Goal: Task Accomplishment & Management: Use online tool/utility

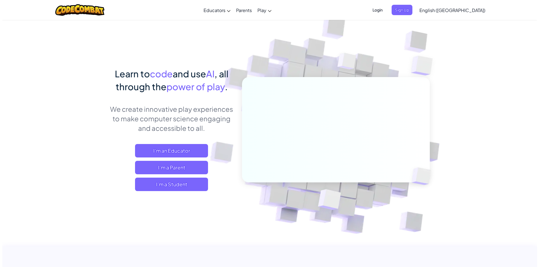
scroll to position [56, 0]
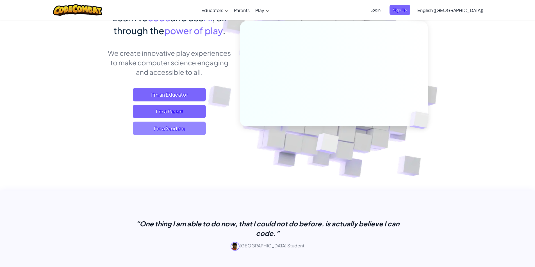
click at [178, 126] on span "I'm a Student" at bounding box center [169, 128] width 73 height 13
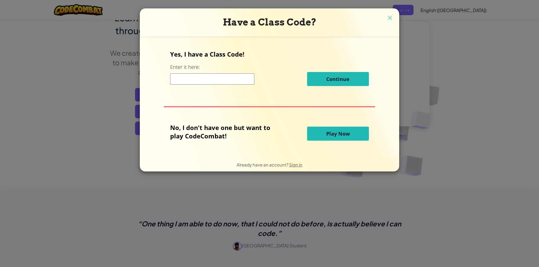
drag, startPoint x: 327, startPoint y: 125, endPoint x: 331, endPoint y: 137, distance: 12.6
click at [327, 129] on div "No, I don't have one but want to play CodeCombat! Play Now" at bounding box center [269, 133] width 198 height 21
click at [331, 137] on span "Play Now" at bounding box center [338, 133] width 24 height 7
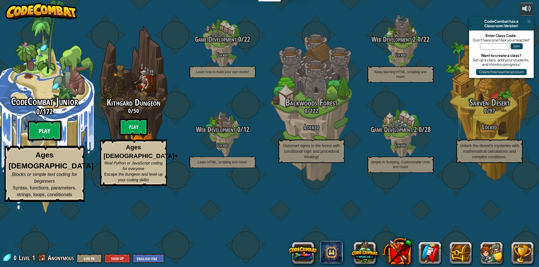
click at [48, 141] on btn "Play" at bounding box center [45, 131] width 34 height 20
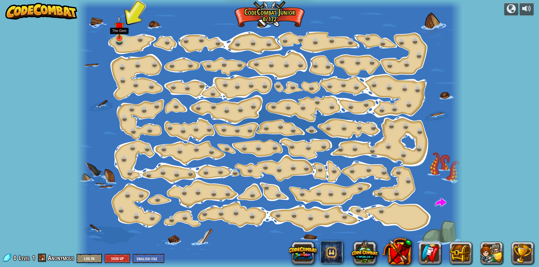
click at [120, 38] on img at bounding box center [119, 27] width 10 height 24
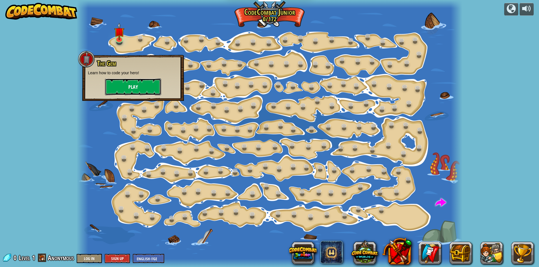
click at [142, 87] on button "Play" at bounding box center [133, 87] width 56 height 17
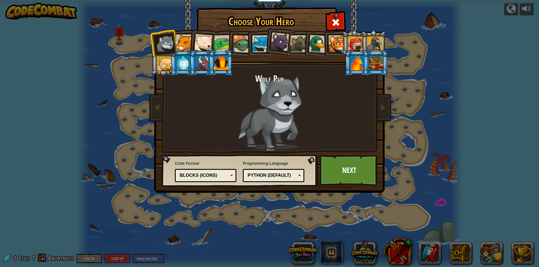
click at [288, 173] on div "Python (Default)" at bounding box center [271, 176] width 49 height 6
click at [202, 173] on div "Blocks (Icons)" at bounding box center [204, 176] width 49 height 6
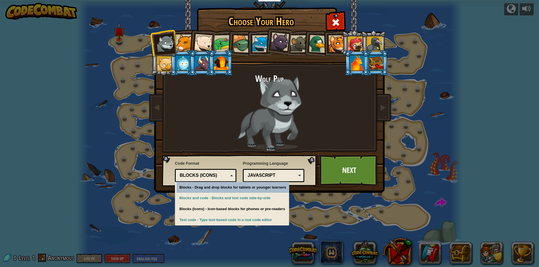
click at [202, 173] on div "Blocks (Icons)" at bounding box center [204, 176] width 49 height 6
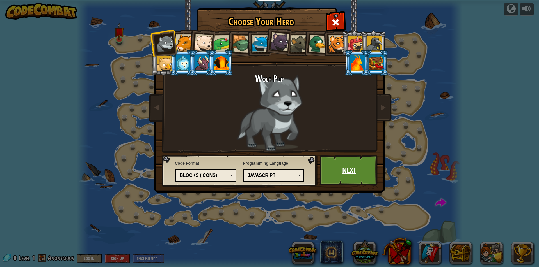
drag, startPoint x: 380, startPoint y: 169, endPoint x: 360, endPoint y: 171, distance: 20.0
click at [368, 9] on div "Choose Your Hero 0 Wolf Pup Cougar Polar Bear Cub Frog Turtle Blue Fox Panther …" at bounding box center [269, 8] width 230 height 1
click at [360, 171] on link "Next" at bounding box center [349, 170] width 59 height 31
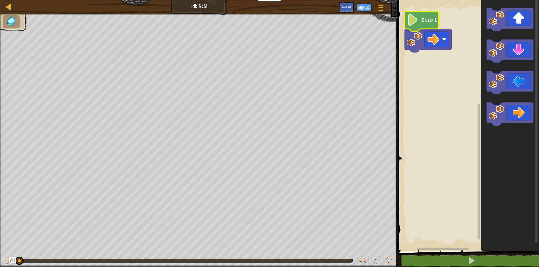
click at [422, 27] on icon "Blockly Workspace" at bounding box center [421, 21] width 34 height 20
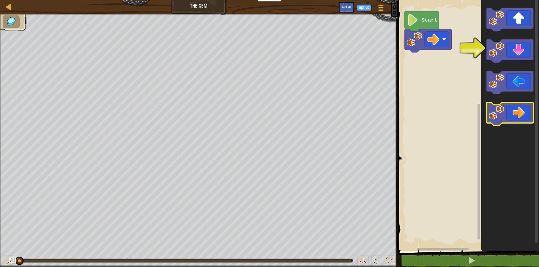
click at [518, 113] on g "Blockly Workspace" at bounding box center [509, 67] width 47 height 118
click at [518, 113] on icon "Blockly Workspace" at bounding box center [509, 114] width 47 height 24
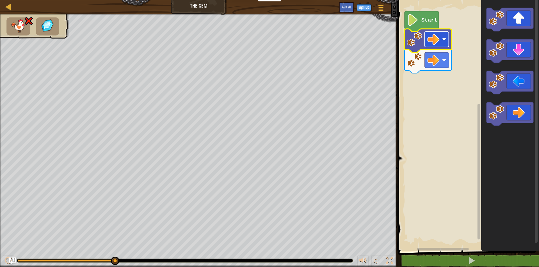
click at [429, 44] on image "Blockly Workspace" at bounding box center [433, 39] width 12 height 12
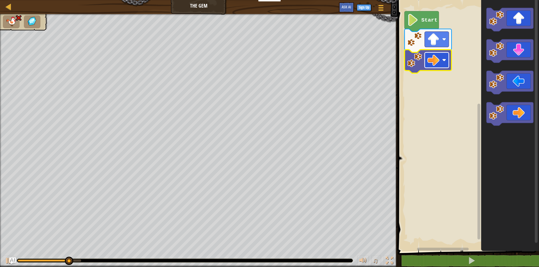
click at [434, 58] on image "Blockly Workspace" at bounding box center [433, 60] width 12 height 12
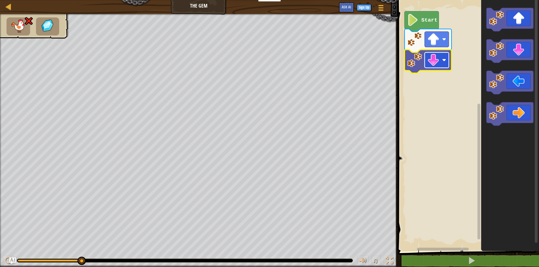
click at [433, 63] on image "Blockly Workspace" at bounding box center [433, 60] width 12 height 12
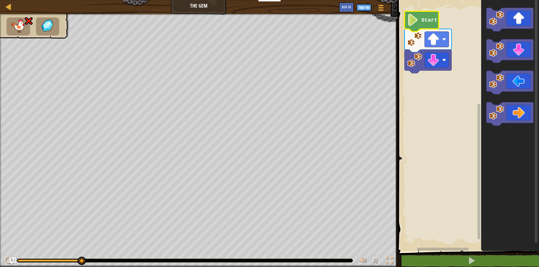
click at [425, 21] on text "Start" at bounding box center [429, 20] width 16 height 6
click at [423, 22] on text "Start" at bounding box center [429, 20] width 16 height 6
